Goal: Subscribe to service/newsletter

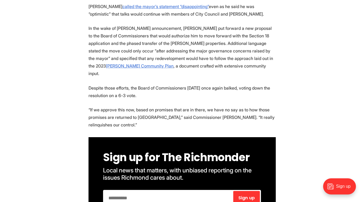
scroll to position [635, 0]
click at [115, 191] on input "email" at bounding box center [168, 198] width 128 height 14
type input "**********"
click at [249, 196] on span "Sign up" at bounding box center [246, 198] width 16 height 4
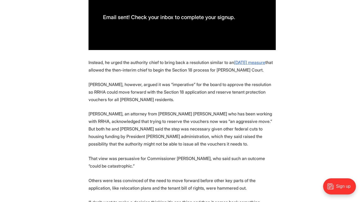
scroll to position [815, 0]
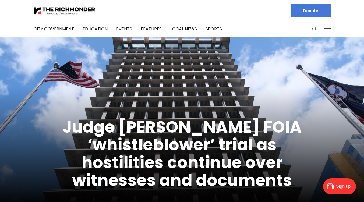
click at [314, 28] on icon "Search this site" at bounding box center [314, 28] width 5 height 5
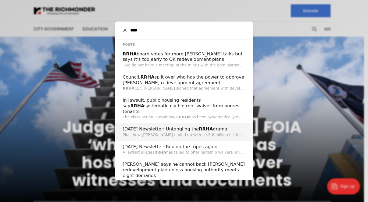
type input "****"
click at [161, 126] on h2 "July 30 Newsletter: Untangling the RRHA drama" at bounding box center [184, 129] width 123 height 6
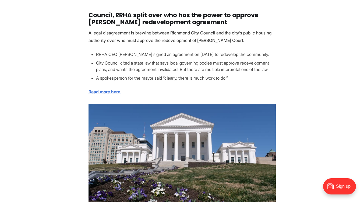
scroll to position [388, 0]
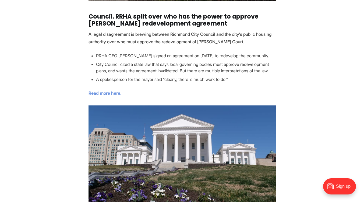
click at [115, 93] on strong "Read more here." at bounding box center [104, 92] width 33 height 5
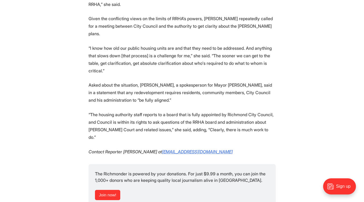
scroll to position [1014, 0]
